Goal: Task Accomplishment & Management: Complete application form

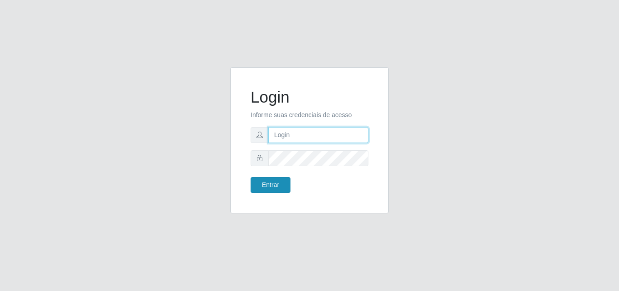
type input "[EMAIL_ADDRESS][DOMAIN_NAME]"
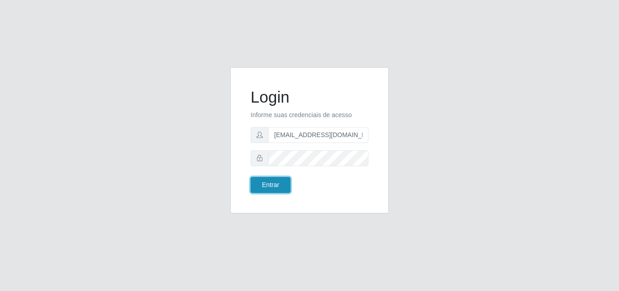
click at [272, 186] on button "Entrar" at bounding box center [271, 185] width 40 height 16
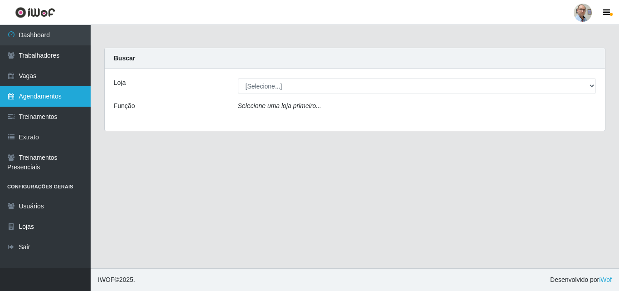
click at [45, 97] on link "Agendamentos" at bounding box center [45, 96] width 91 height 20
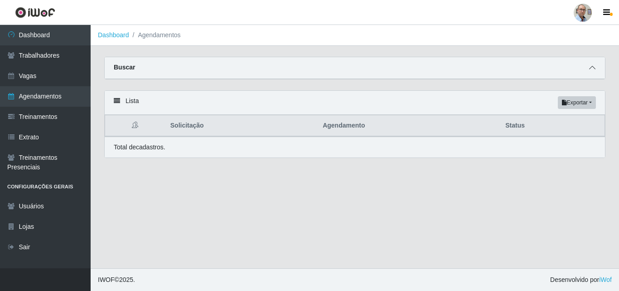
click at [594, 66] on icon at bounding box center [592, 67] width 6 height 6
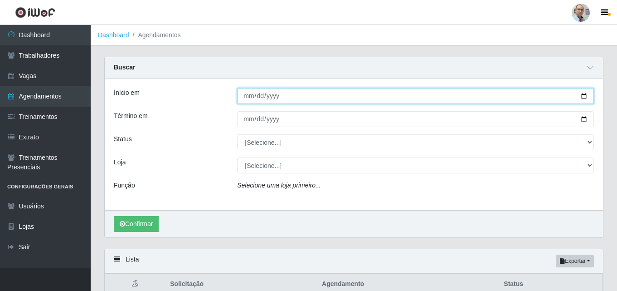
click at [584, 94] on input "Início em" at bounding box center [415, 96] width 357 height 16
type input "[DATE]"
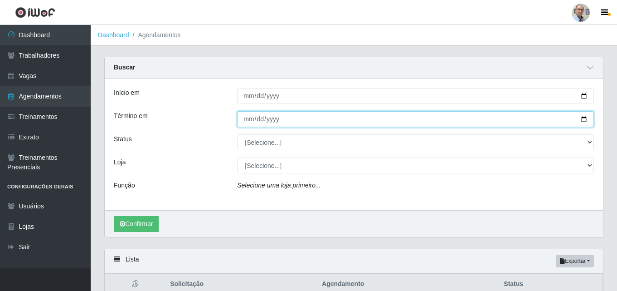
click at [581, 120] on input "Término em" at bounding box center [415, 119] width 357 height 16
type input "[DATE]"
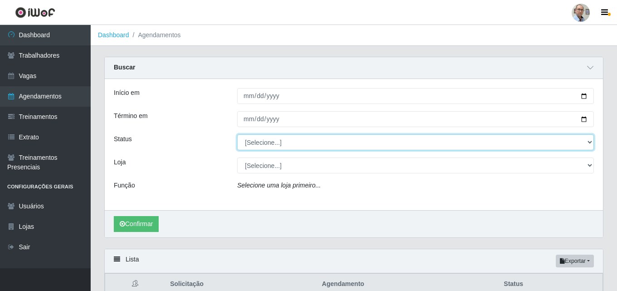
click at [584, 141] on select "[Selecione...] AGENDADO AGUARDANDO LIBERAR EM ANDAMENTO EM REVISÃO FINALIZADO C…" at bounding box center [415, 142] width 357 height 16
select select "AGENDADO"
click at [237, 135] on select "[Selecione...] AGENDADO AGUARDANDO LIBERAR EM ANDAMENTO EM REVISÃO FINALIZADO C…" at bounding box center [415, 142] width 357 height 16
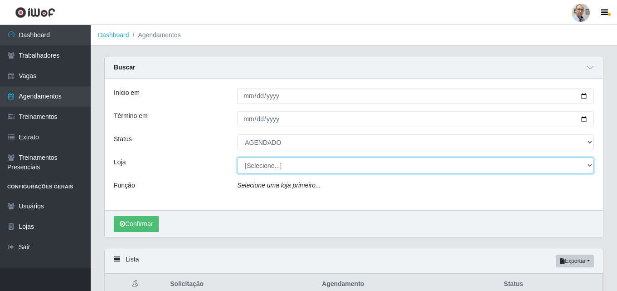
click at [312, 169] on select "[Selecione...] Mar Vermelho - Loja 04" at bounding box center [415, 165] width 357 height 16
select select "251"
click at [237, 158] on select "[Selecione...] Mar Vermelho - Loja 04" at bounding box center [415, 165] width 357 height 16
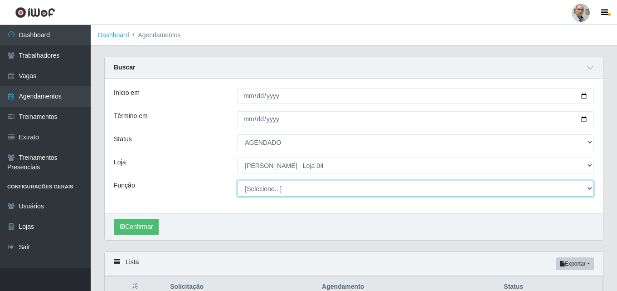
click at [313, 187] on select "[Selecione...] ASG ASG + ASG ++ Auxiliar de Depósito Auxiliar de Depósito + Aux…" at bounding box center [415, 188] width 357 height 16
select select "22"
click at [237, 181] on select "[Selecione...] ASG ASG + ASG ++ Auxiliar de Depósito Auxiliar de Depósito + Aux…" at bounding box center [415, 188] width 357 height 16
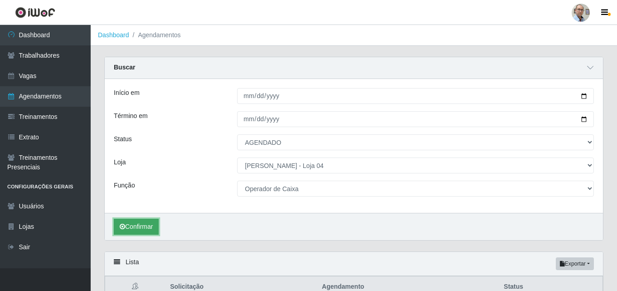
click at [147, 226] on button "Confirmar" at bounding box center [136, 227] width 45 height 16
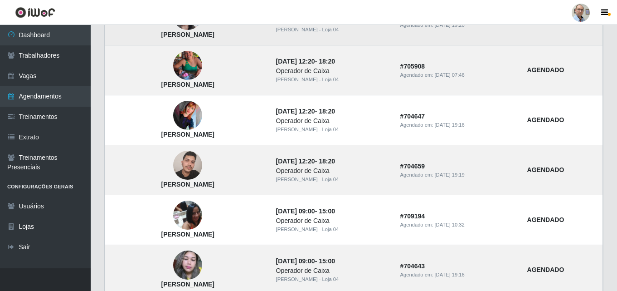
scroll to position [336, 0]
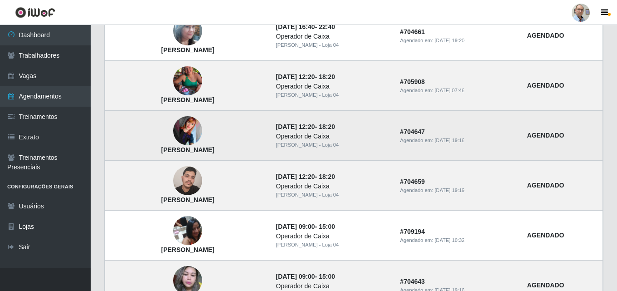
click at [201, 136] on img at bounding box center [187, 130] width 29 height 29
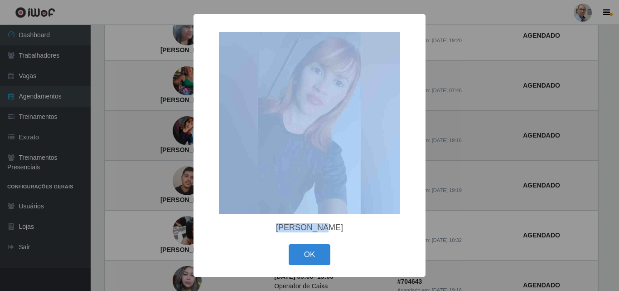
click at [201, 136] on div "× [PERSON_NAME] OK Cancel" at bounding box center [309, 145] width 619 height 291
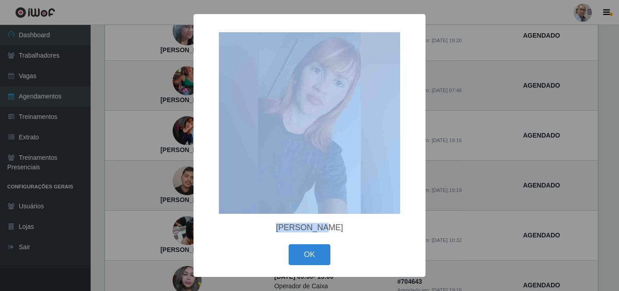
click at [279, 131] on img at bounding box center [309, 122] width 181 height 181
drag, startPoint x: 434, startPoint y: 151, endPoint x: 428, endPoint y: 160, distance: 11.0
click at [434, 151] on div "× [PERSON_NAME] OK Cancel" at bounding box center [309, 145] width 619 height 291
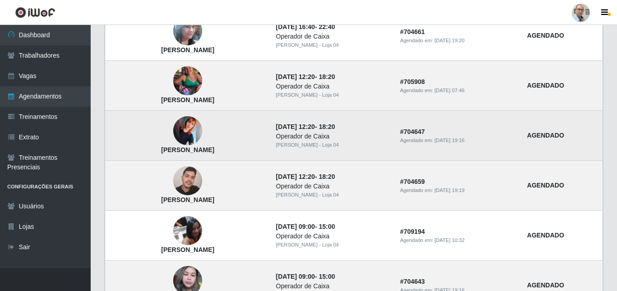
click at [190, 126] on img at bounding box center [187, 130] width 29 height 29
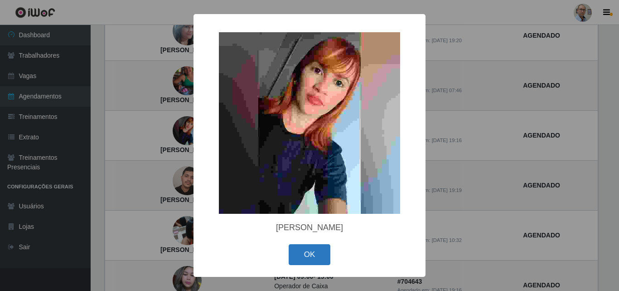
click at [312, 254] on button "OK" at bounding box center [310, 254] width 42 height 21
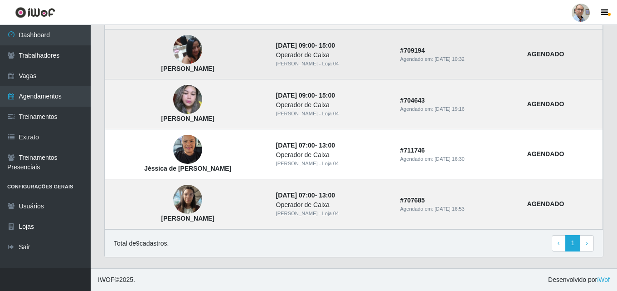
scroll to position [518, 0]
